Goal: Task Accomplishment & Management: Manage account settings

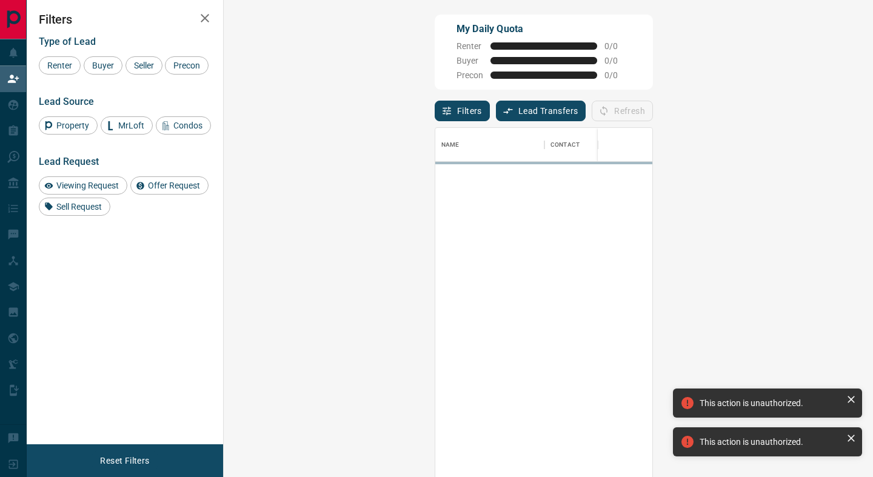
scroll to position [362, 623]
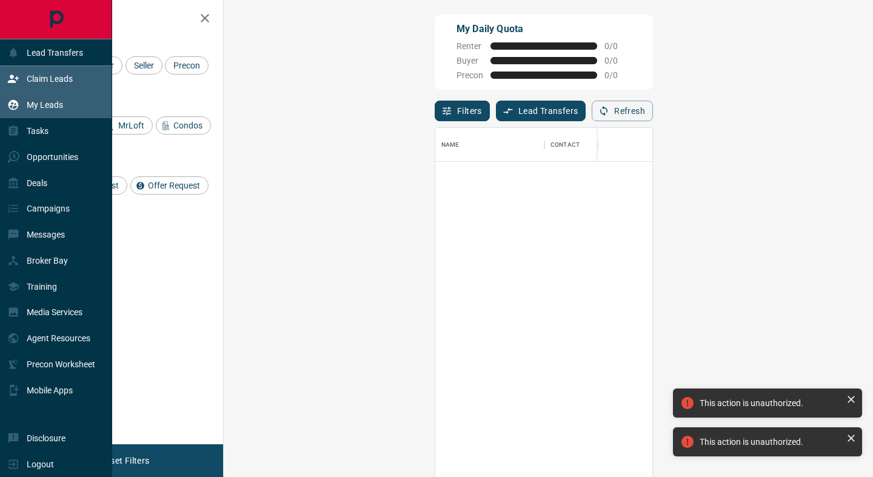
click at [19, 107] on icon at bounding box center [13, 105] width 12 height 12
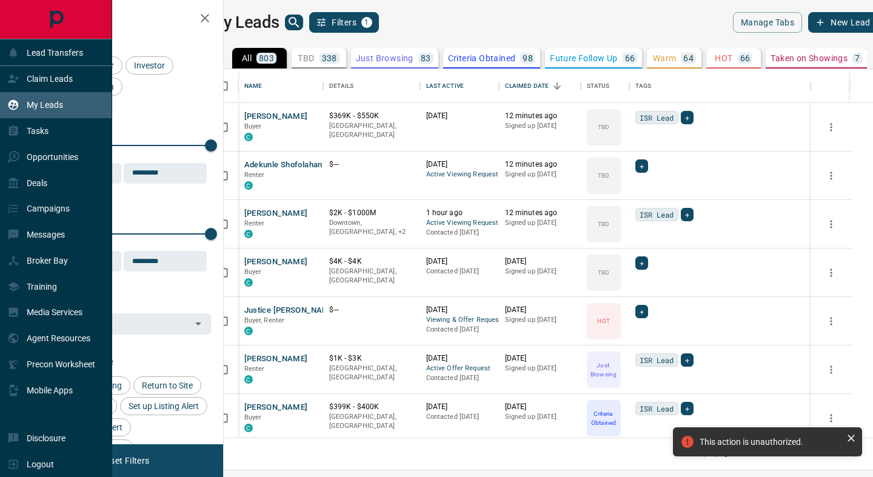
scroll to position [369, 644]
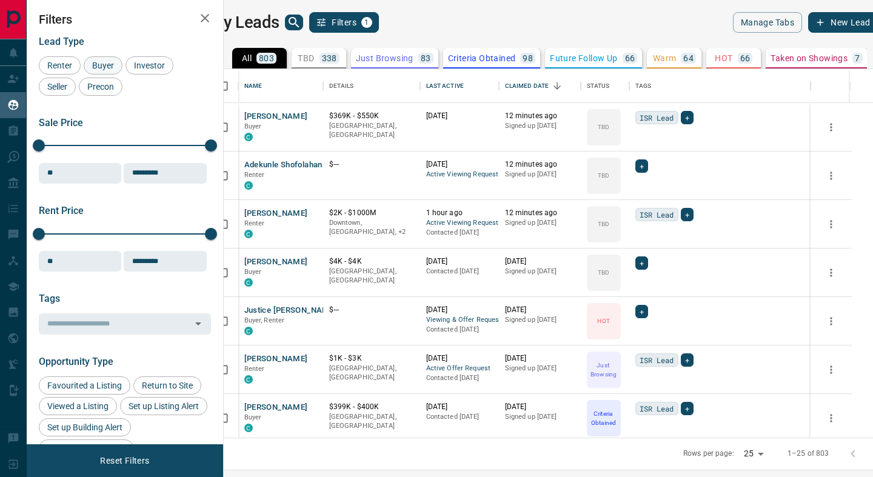
click at [102, 65] on span "Buyer" at bounding box center [103, 66] width 30 height 10
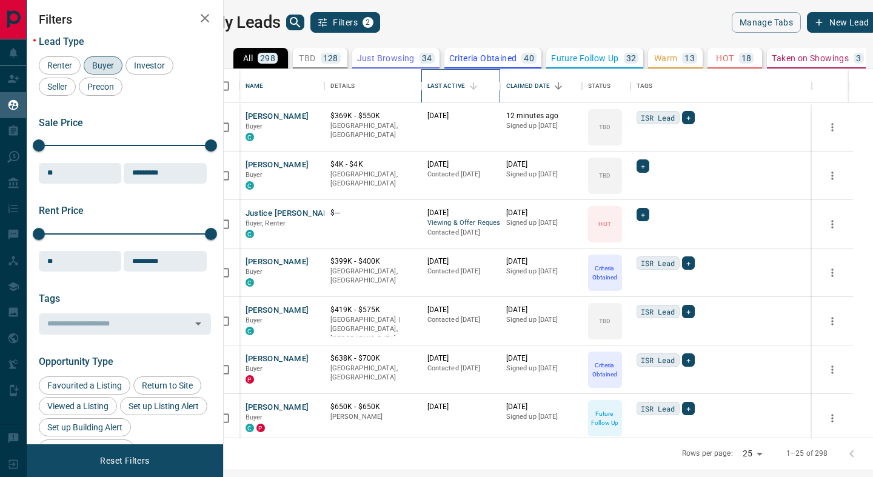
click at [465, 84] on div "Last Active" at bounding box center [447, 86] width 38 height 34
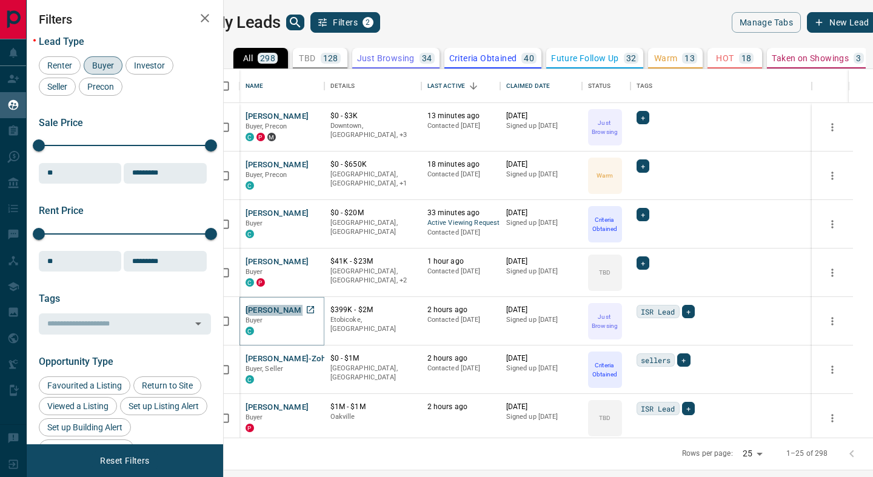
click at [292, 309] on button "[PERSON_NAME]" at bounding box center [278, 311] width 64 height 12
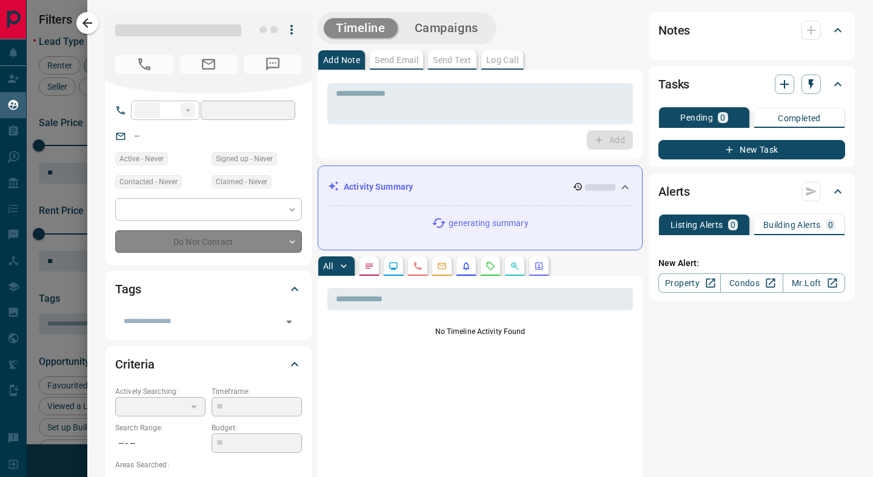
type input "**"
type input "**********"
type input "*"
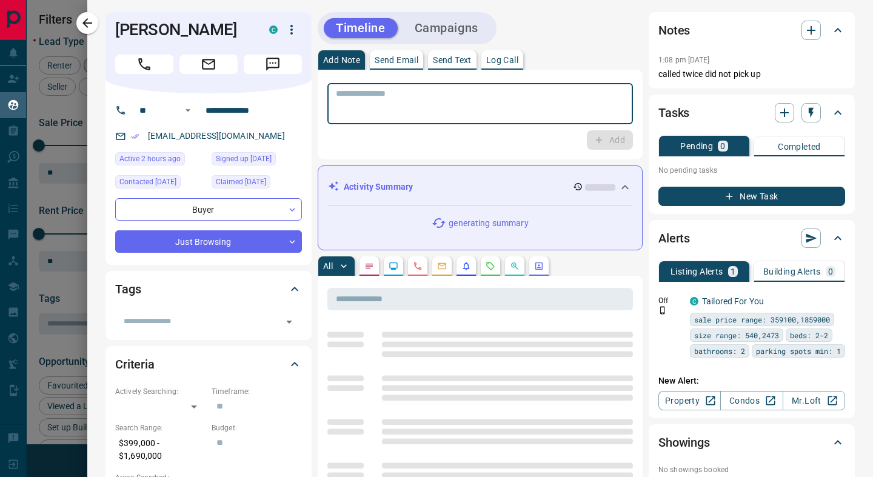
click at [366, 109] on textarea at bounding box center [480, 104] width 289 height 31
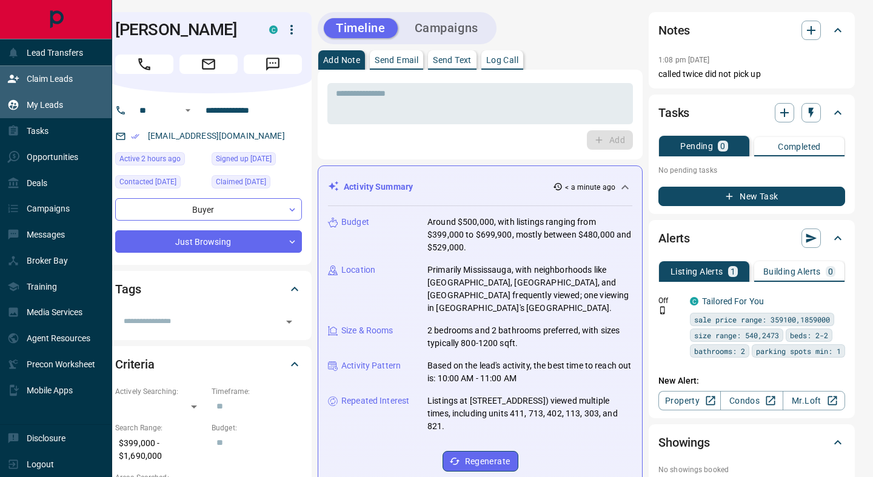
click at [49, 83] on p "Claim Leads" at bounding box center [50, 79] width 46 height 10
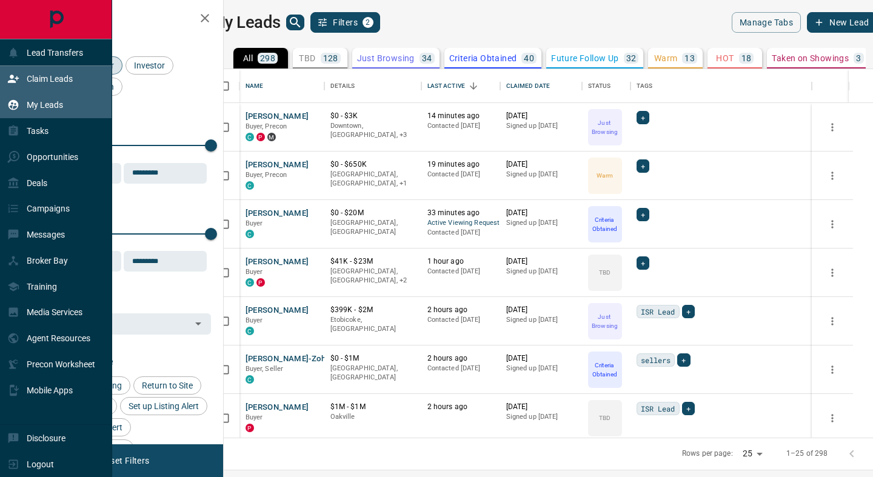
click at [43, 77] on p "Claim Leads" at bounding box center [50, 79] width 46 height 10
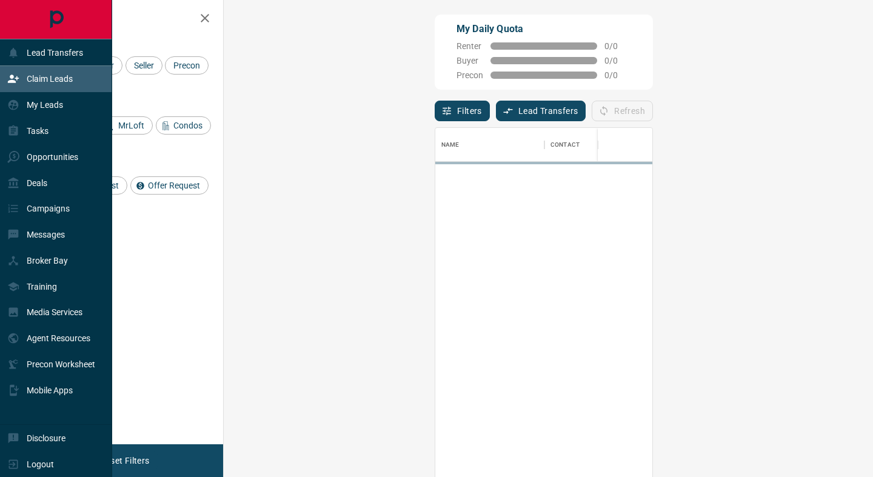
scroll to position [362, 623]
